Goal: Task Accomplishment & Management: Manage account settings

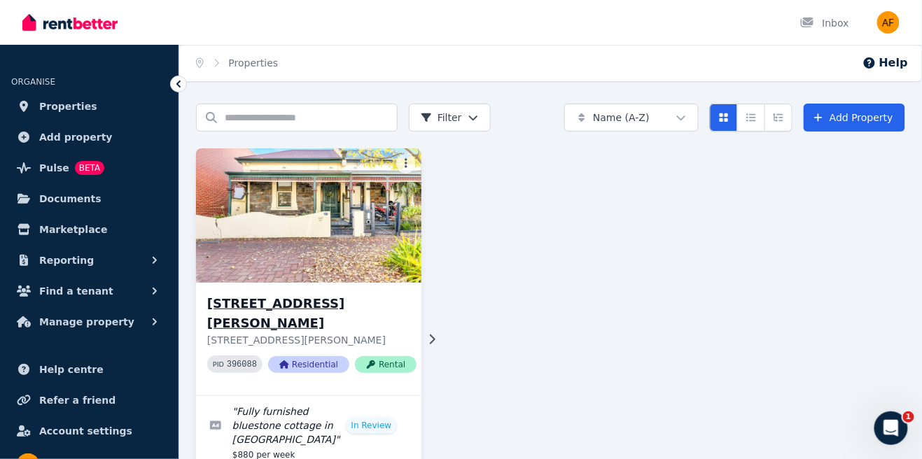
click at [295, 303] on h3 "[STREET_ADDRESS][PERSON_NAME]" at bounding box center [311, 313] width 209 height 39
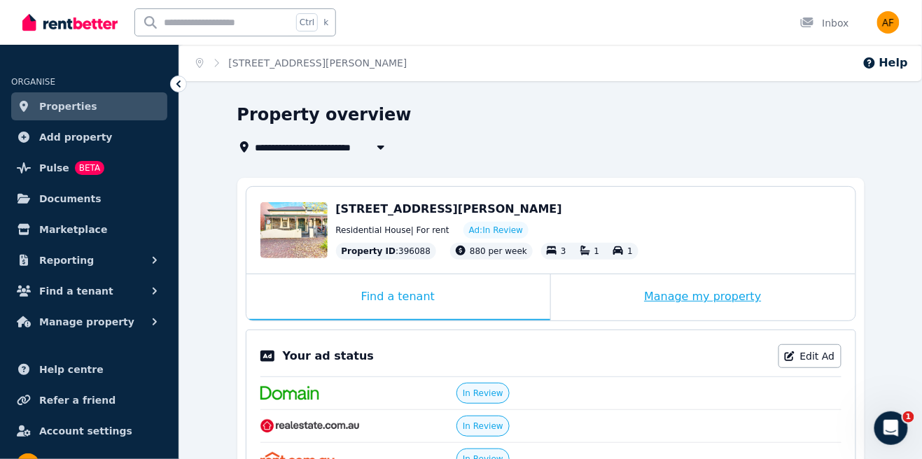
click at [727, 300] on div "Manage my property" at bounding box center [703, 297] width 305 height 46
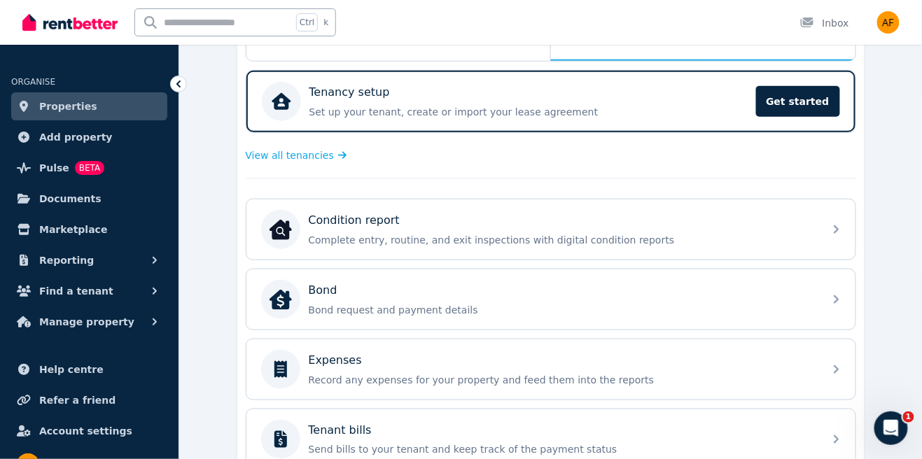
scroll to position [267, 0]
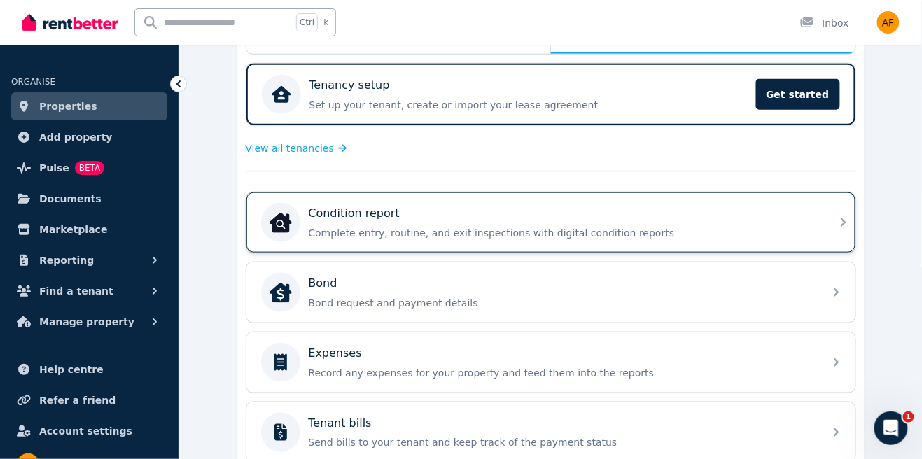
click at [366, 231] on p "Complete entry, routine, and exit inspections with digital condition reports" at bounding box center [562, 233] width 507 height 14
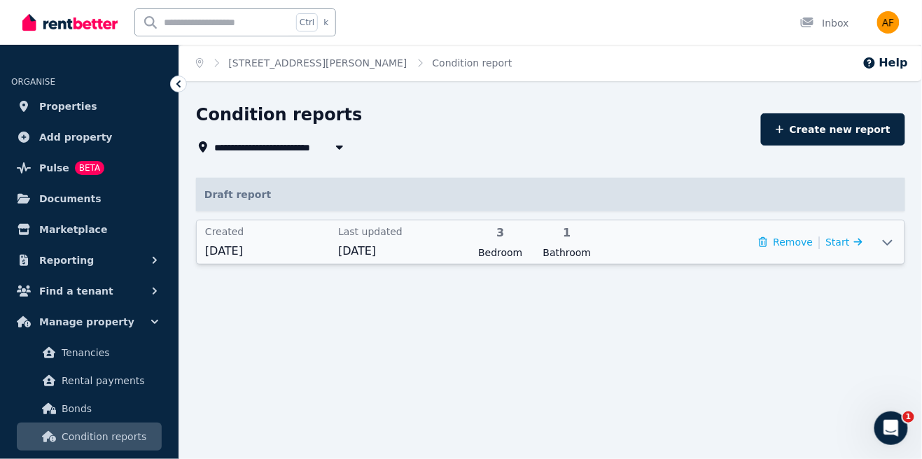
click at [277, 237] on span "Created" at bounding box center [267, 232] width 125 height 14
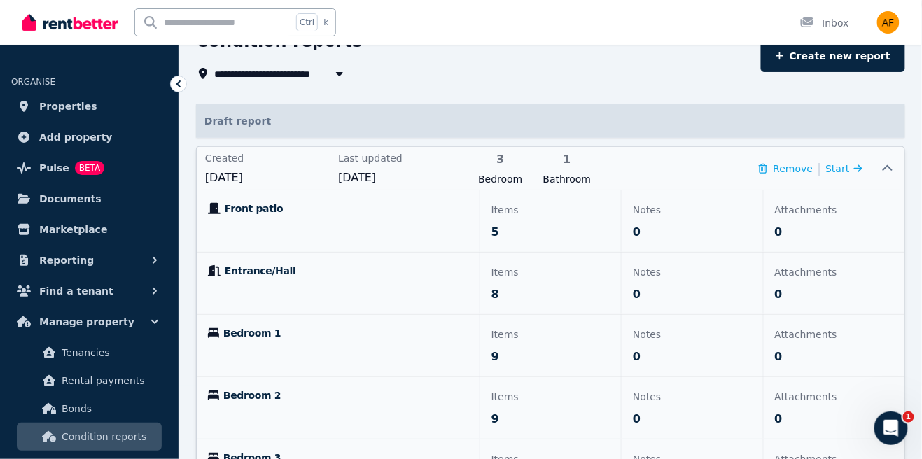
scroll to position [76, 0]
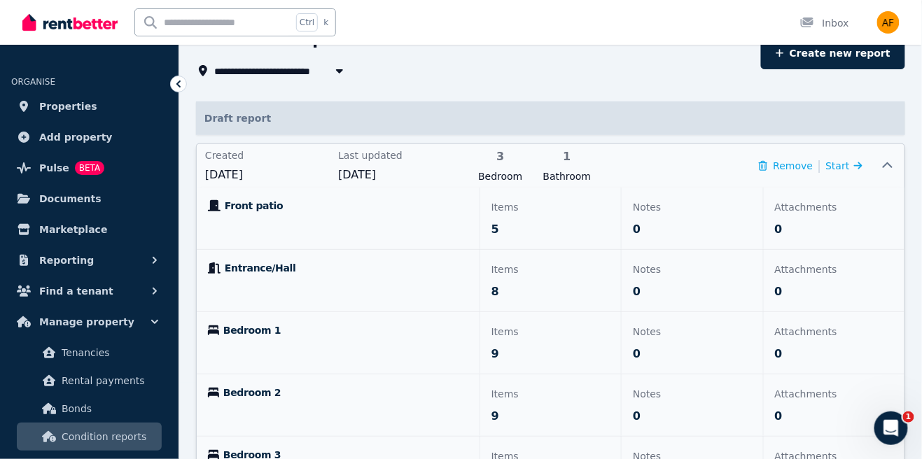
click at [258, 232] on div "Front patio" at bounding box center [338, 219] width 283 height 62
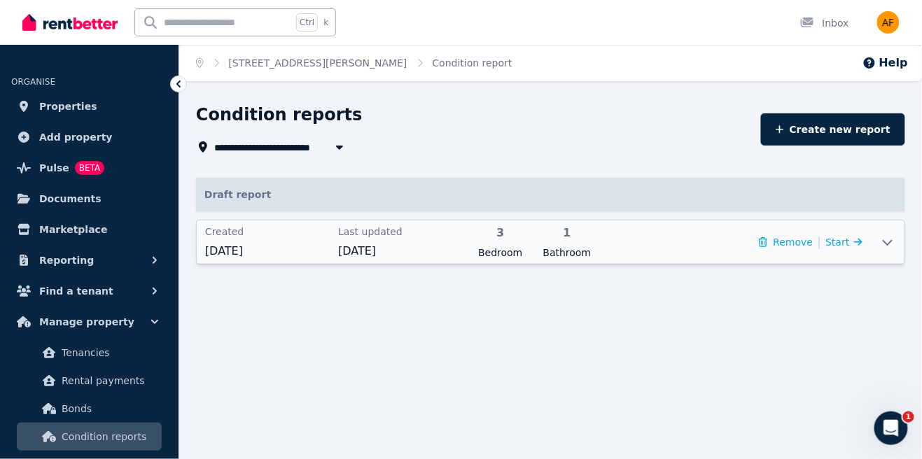
scroll to position [0, 0]
click at [218, 253] on span "[DATE]" at bounding box center [267, 251] width 125 height 17
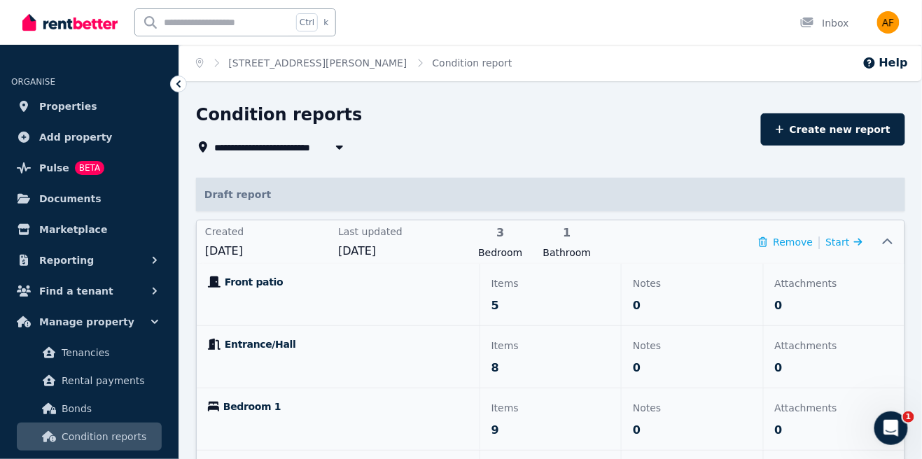
click at [252, 251] on span "[DATE]" at bounding box center [267, 251] width 125 height 17
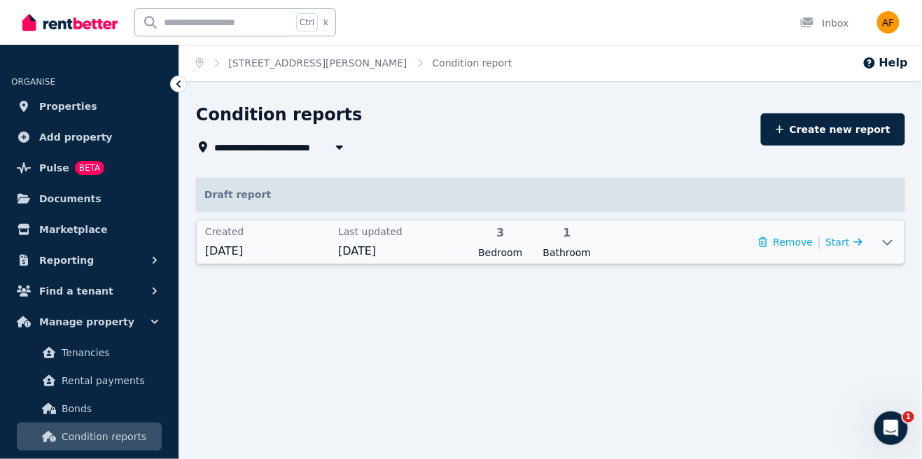
click at [245, 246] on span "[DATE]" at bounding box center [267, 251] width 125 height 17
